Goal: Information Seeking & Learning: Find specific fact

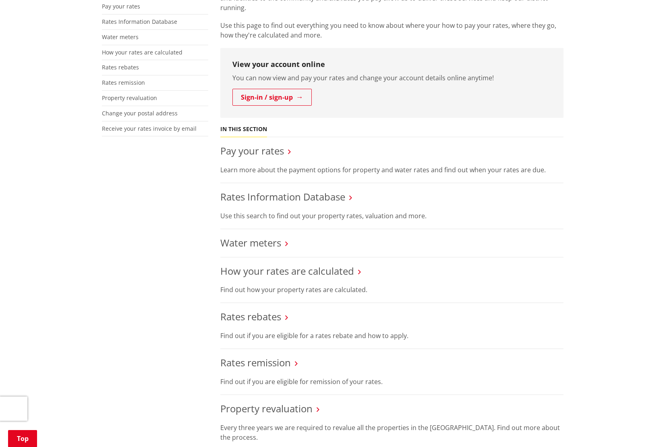
scroll to position [15, 0]
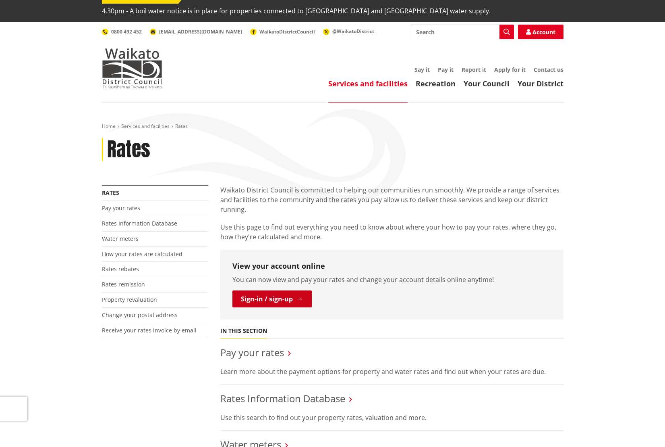
click at [283, 290] on link "Sign-in / sign-up" at bounding box center [272, 298] width 79 height 17
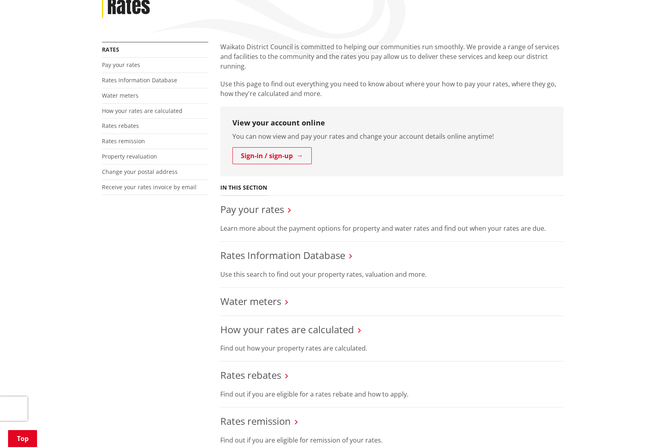
scroll to position [213, 0]
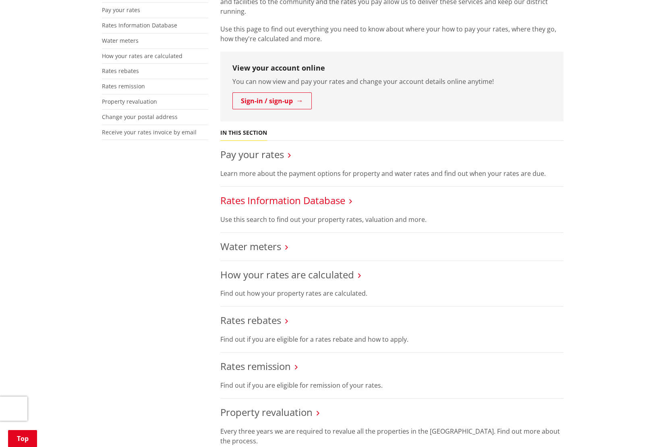
click at [320, 193] on link "Rates Information Database" at bounding box center [282, 199] width 125 height 13
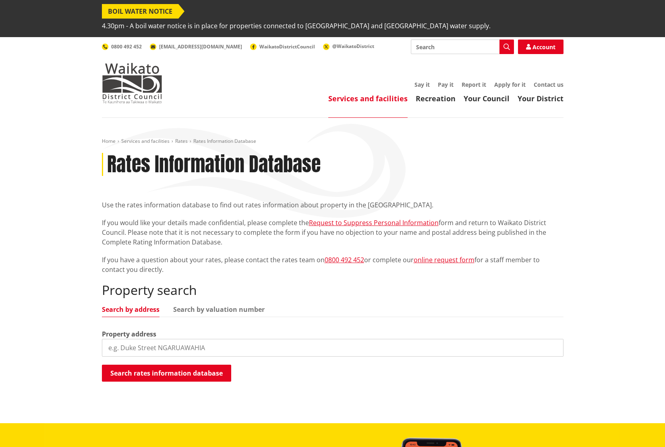
click at [377, 284] on div "Property search Search by address Search by valuation number Property address S…" at bounding box center [333, 332] width 462 height 100
click at [145, 339] on input "search" at bounding box center [333, 348] width 462 height 18
type input "40 Fernando"
click at [198, 364] on button "Search rates information database" at bounding box center [166, 372] width 129 height 17
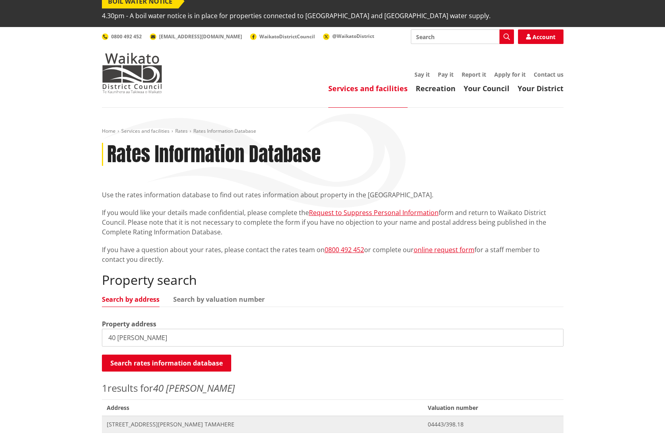
scroll to position [121, 0]
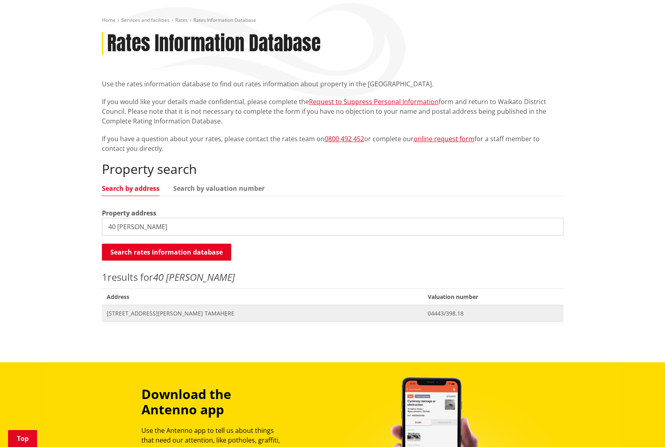
click at [161, 309] on span "40 Fernando Drive TAMAHERE" at bounding box center [263, 313] width 312 height 8
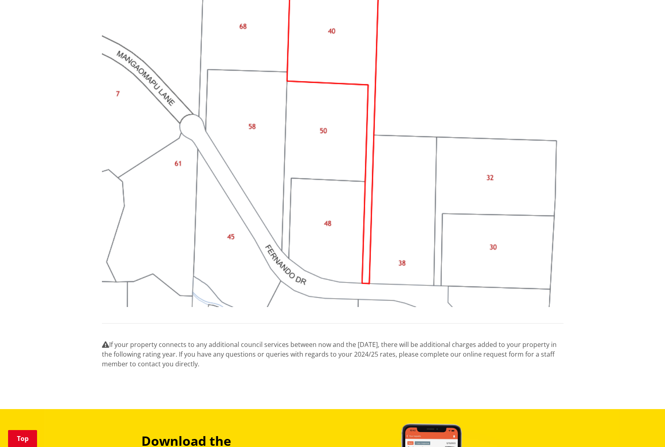
scroll to position [806, 0]
